Goal: Check status: Check status

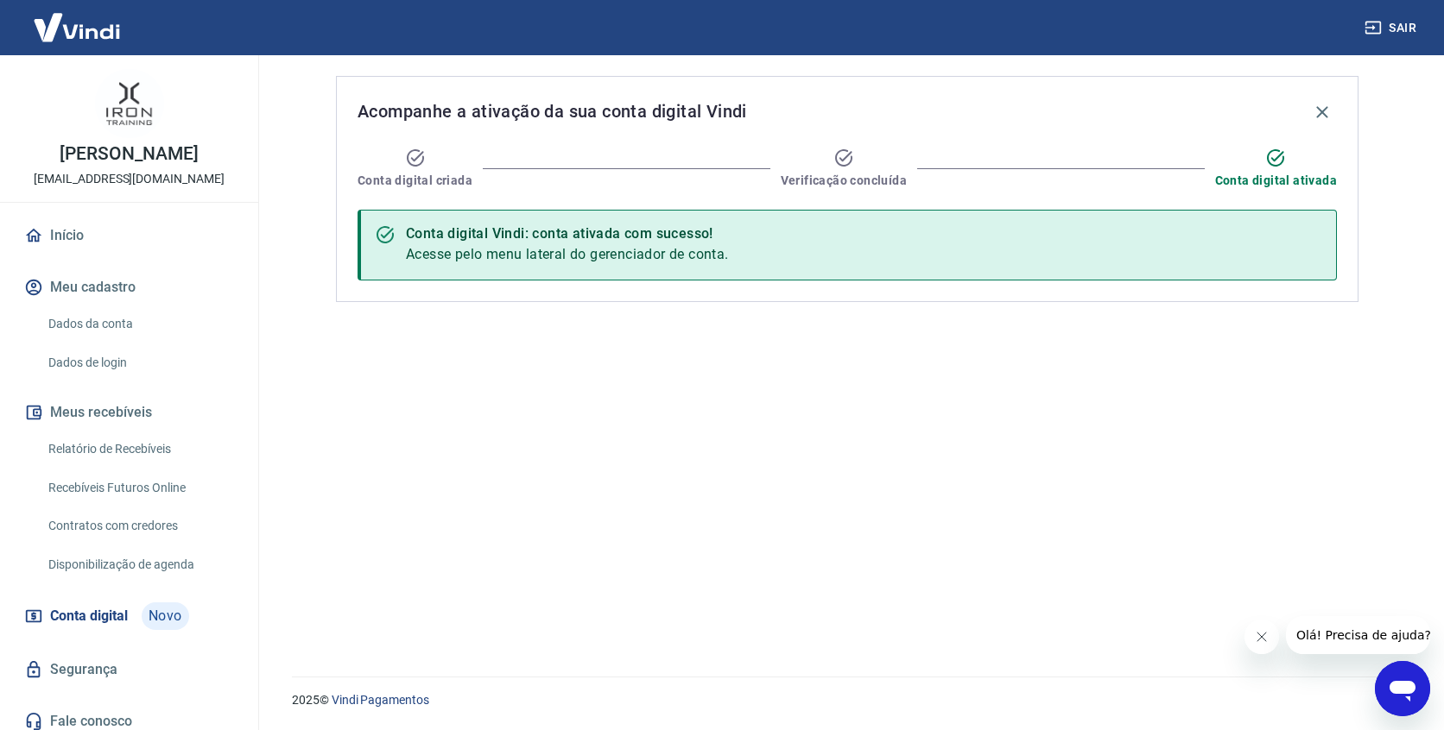
scroll to position [10, 0]
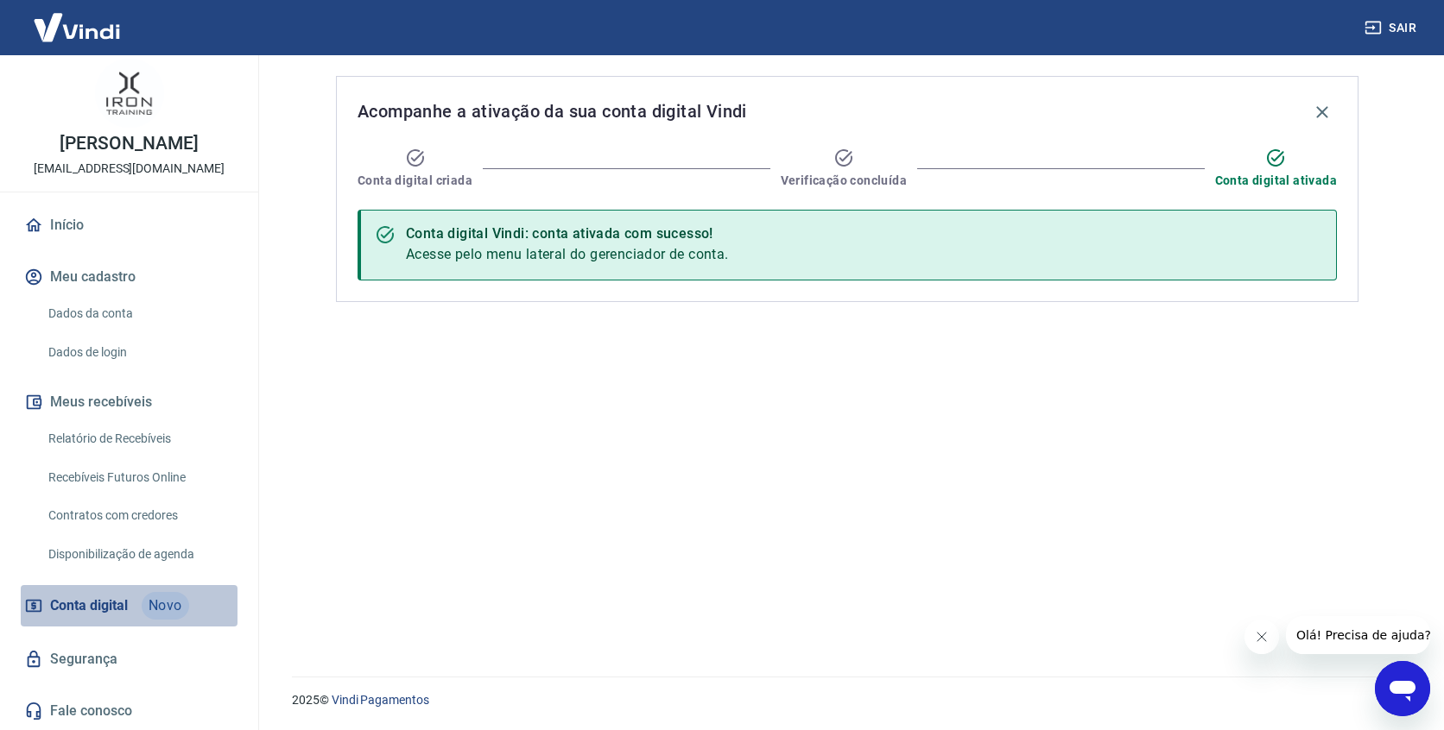
click at [120, 604] on span "Conta digital" at bounding box center [89, 606] width 78 height 24
click at [113, 604] on span "Conta digital" at bounding box center [89, 606] width 78 height 24
click at [1263, 634] on icon "Fechar mensagem da empresa" at bounding box center [1262, 637] width 14 height 14
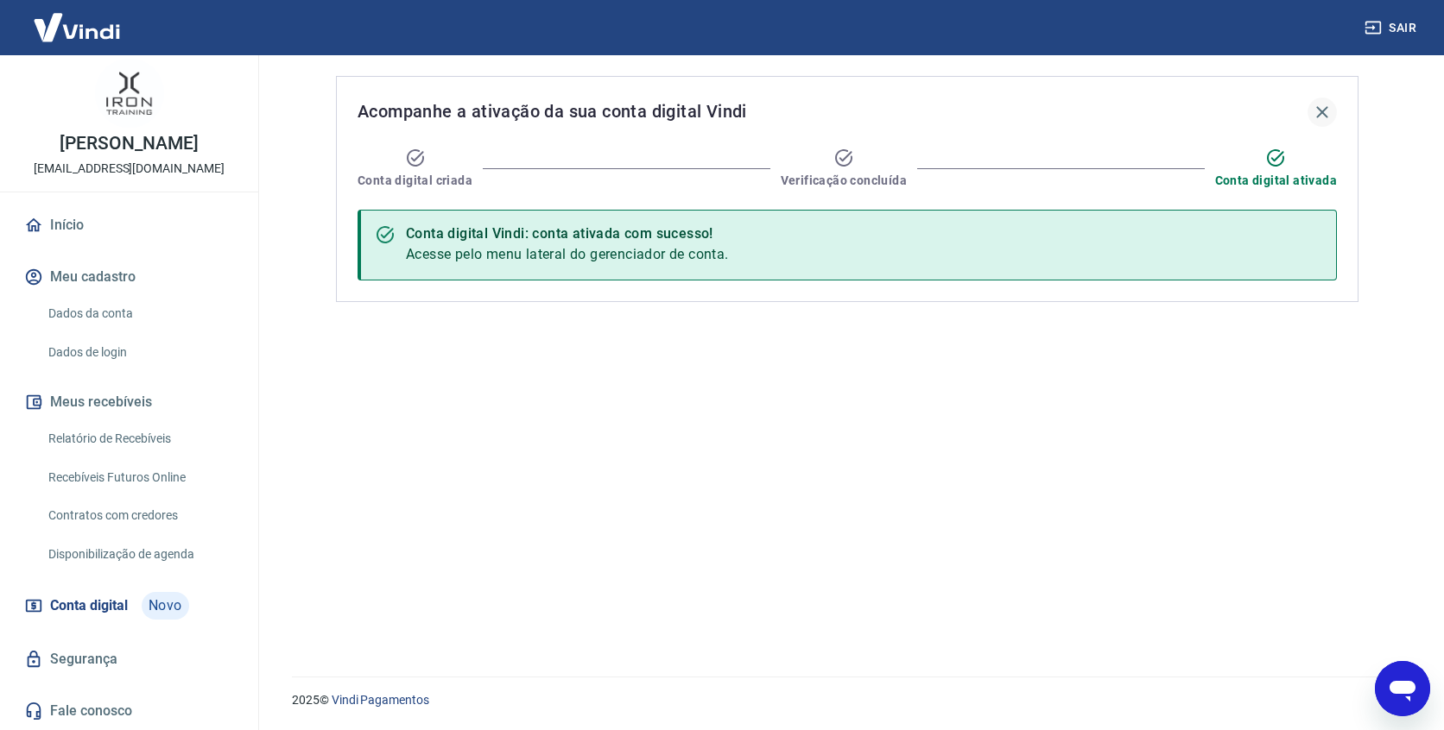
click at [1325, 109] on icon "button" at bounding box center [1321, 111] width 11 height 11
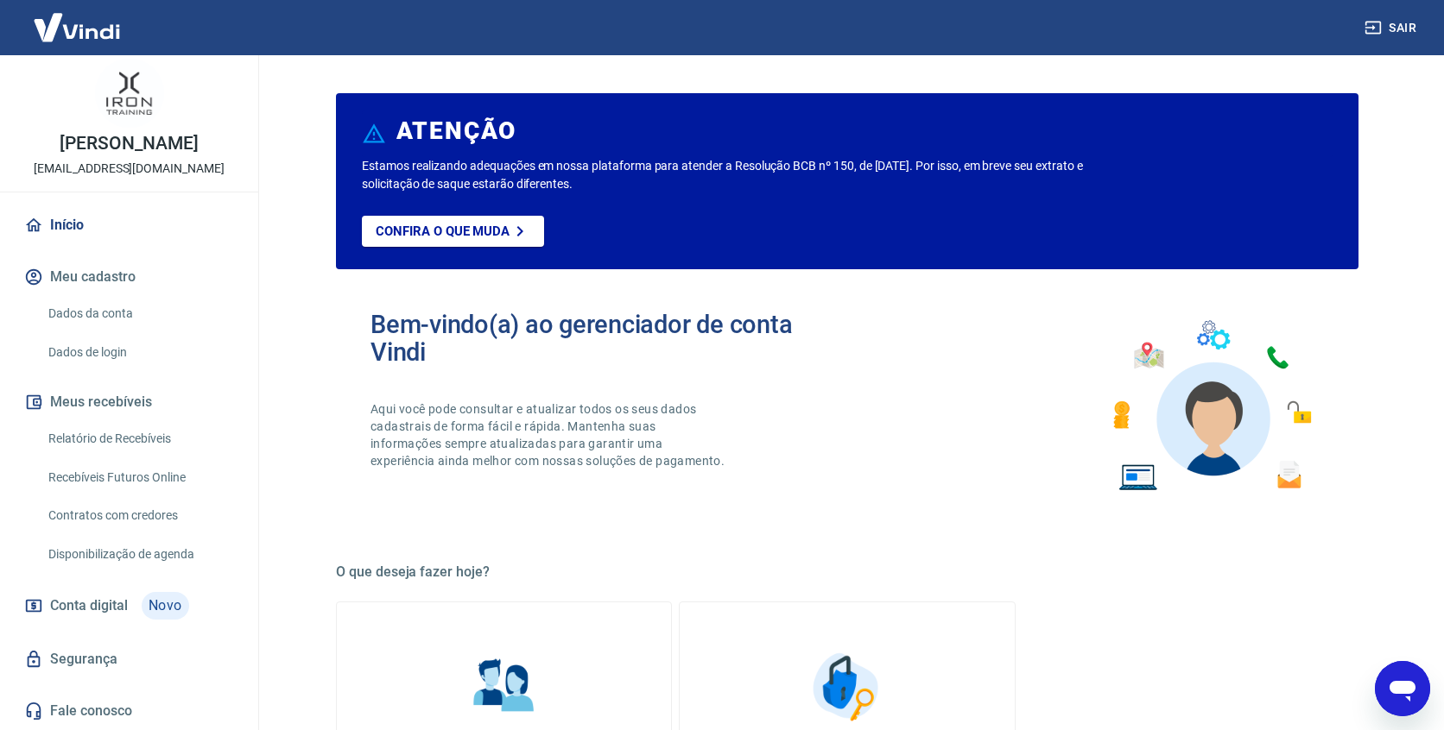
click at [132, 608] on link "Conta digital Novo" at bounding box center [129, 605] width 217 height 41
